Goal: Entertainment & Leisure: Consume media (video, audio)

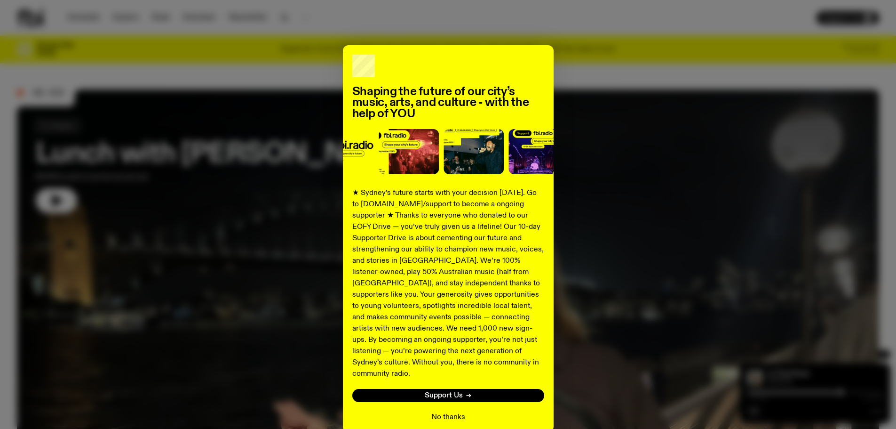
click at [454, 411] on button "No thanks" at bounding box center [448, 416] width 34 height 11
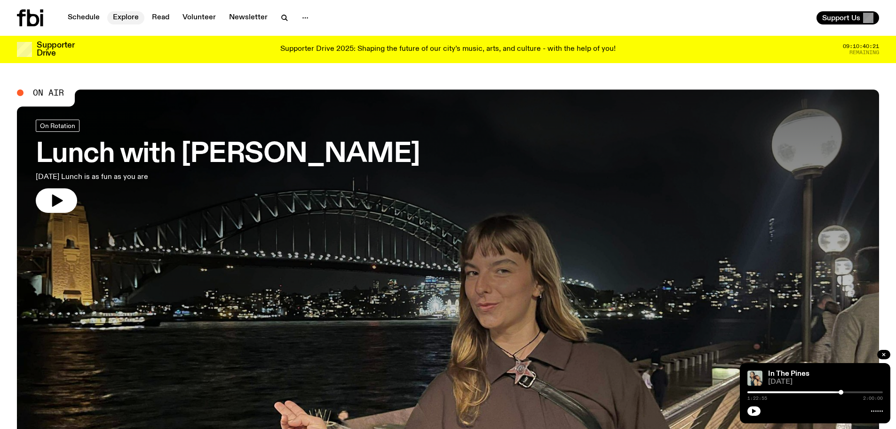
click at [121, 17] on link "Explore" at bounding box center [125, 17] width 37 height 13
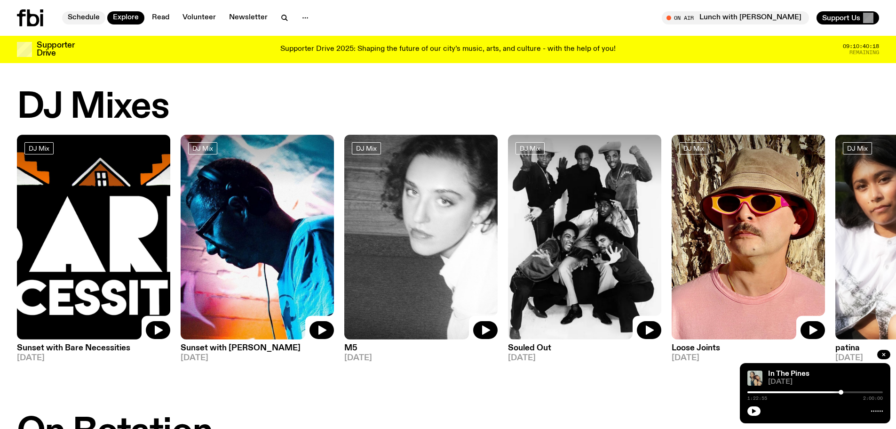
click at [85, 17] on link "Schedule" at bounding box center [83, 17] width 43 height 13
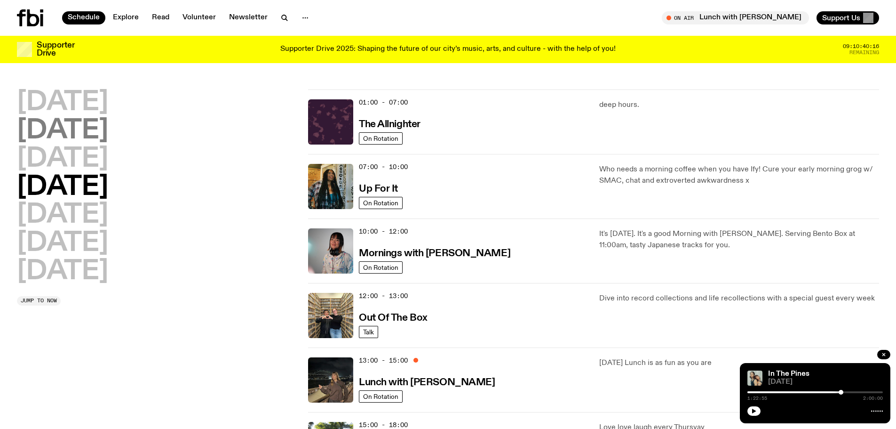
click at [76, 137] on h2 "[DATE]" at bounding box center [62, 131] width 91 height 26
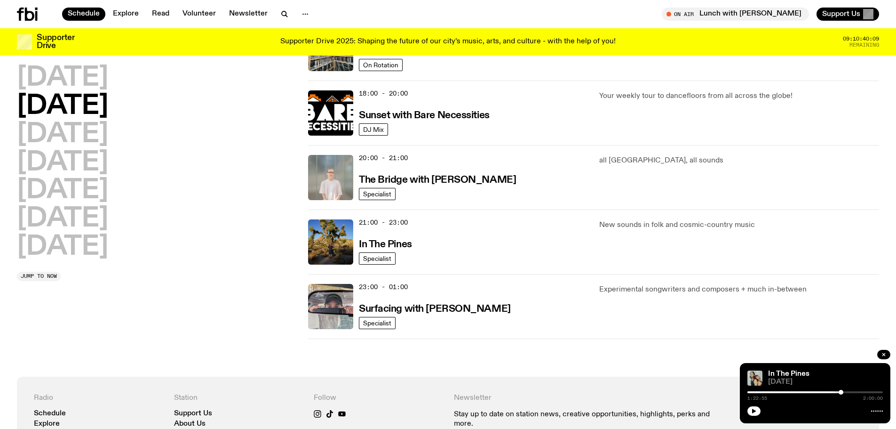
scroll to position [403, 0]
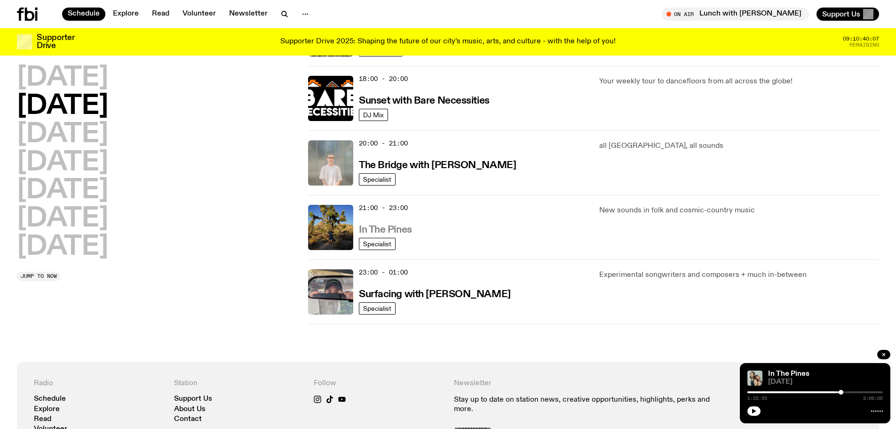
click at [387, 229] on h3 "In The Pines" at bounding box center [385, 230] width 53 height 10
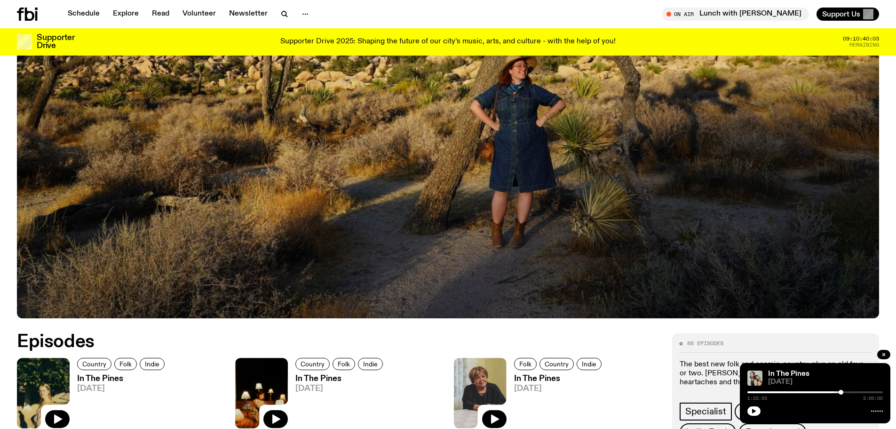
scroll to position [419, 0]
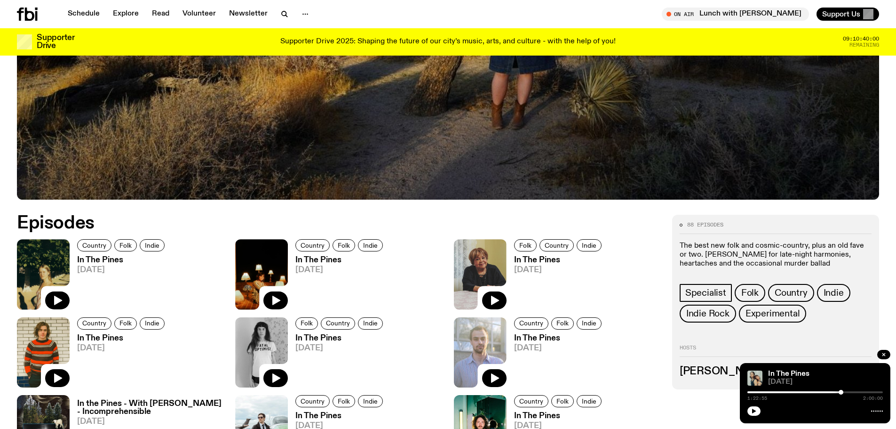
click at [95, 259] on h3 "In The Pines" at bounding box center [122, 260] width 90 height 8
